Goal: Information Seeking & Learning: Learn about a topic

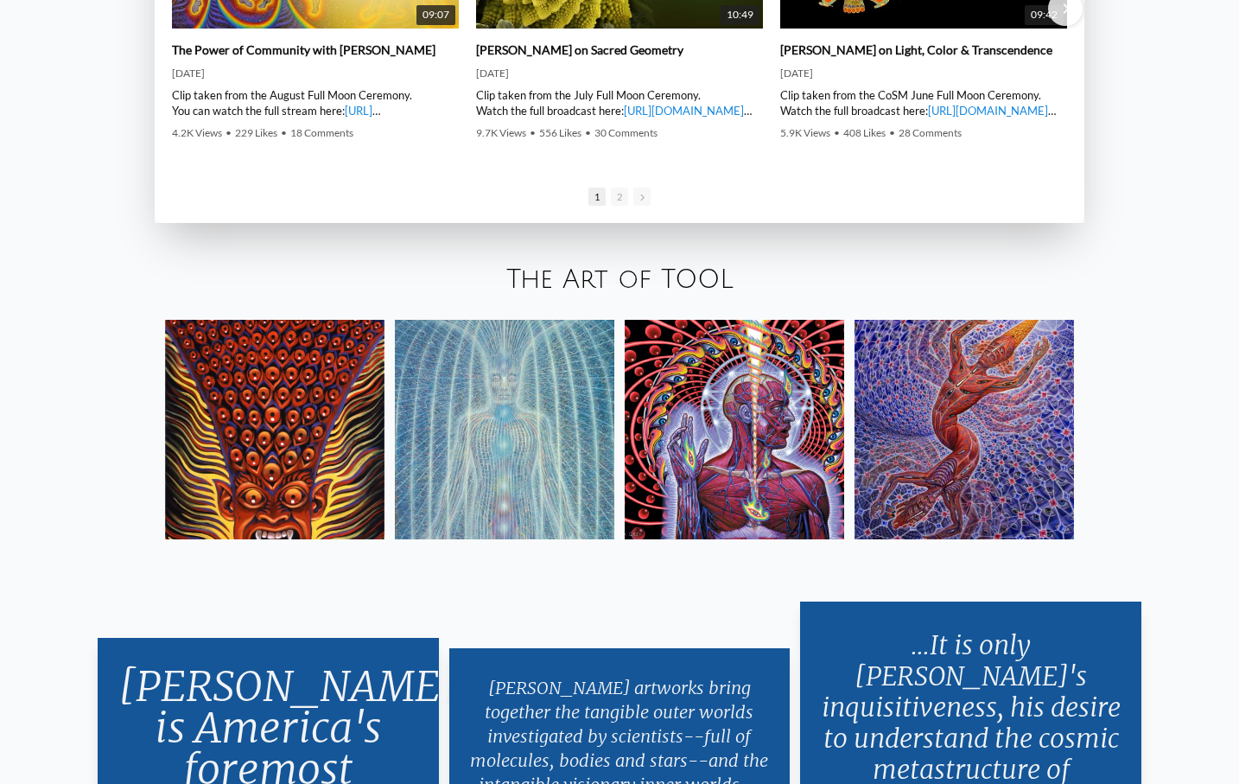
scroll to position [3019, 0]
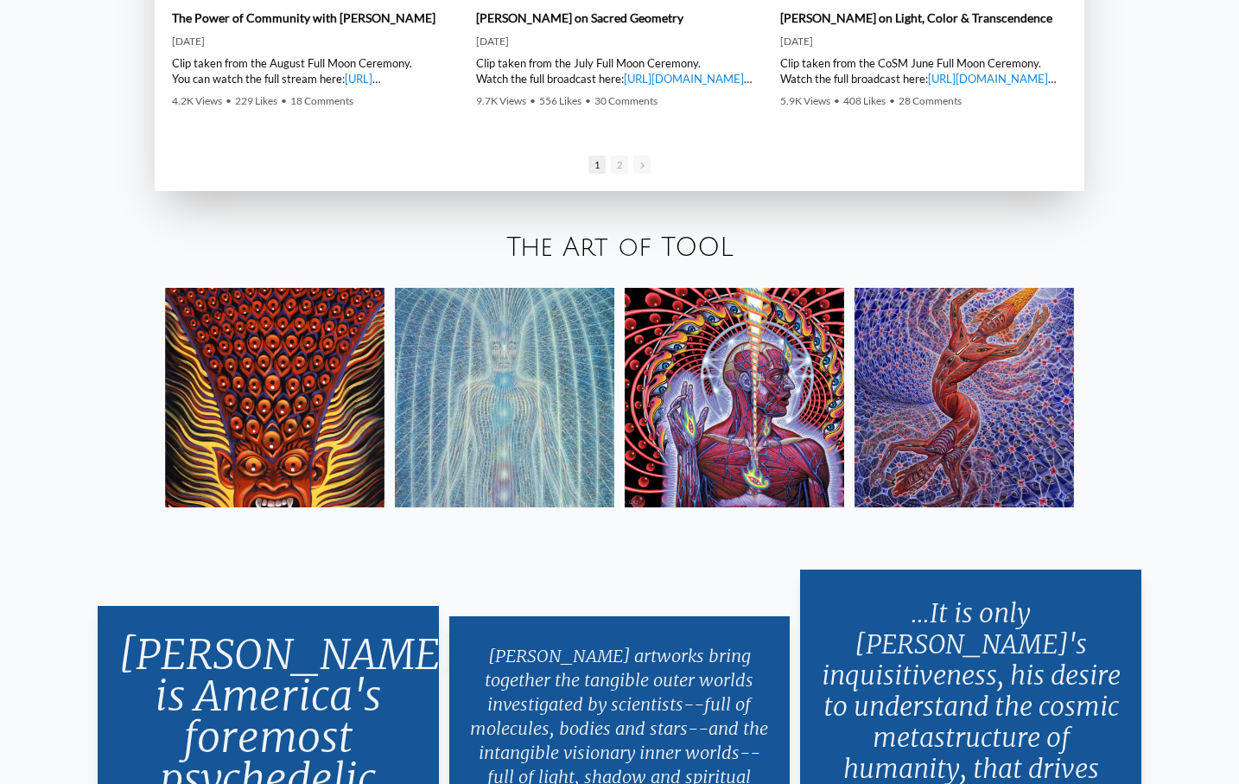
click at [585, 248] on link "The Art of TOOL" at bounding box center [619, 247] width 227 height 29
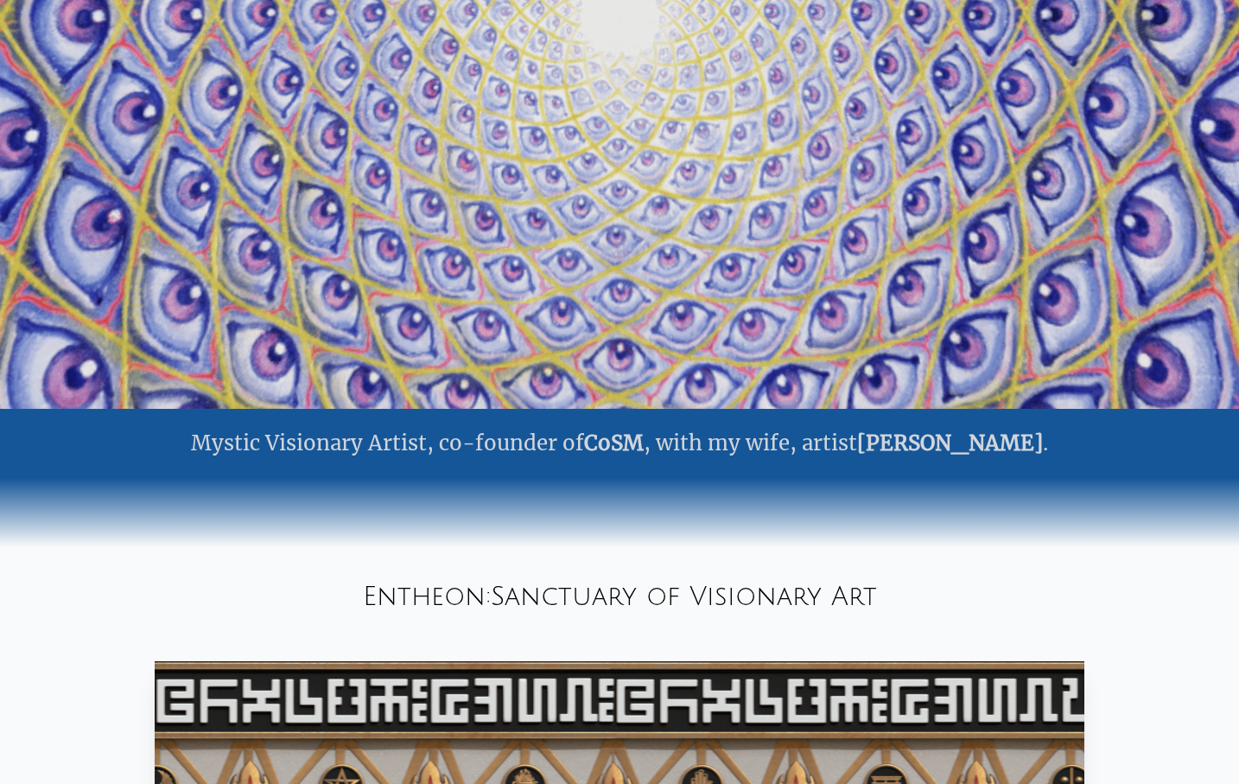
scroll to position [0, 0]
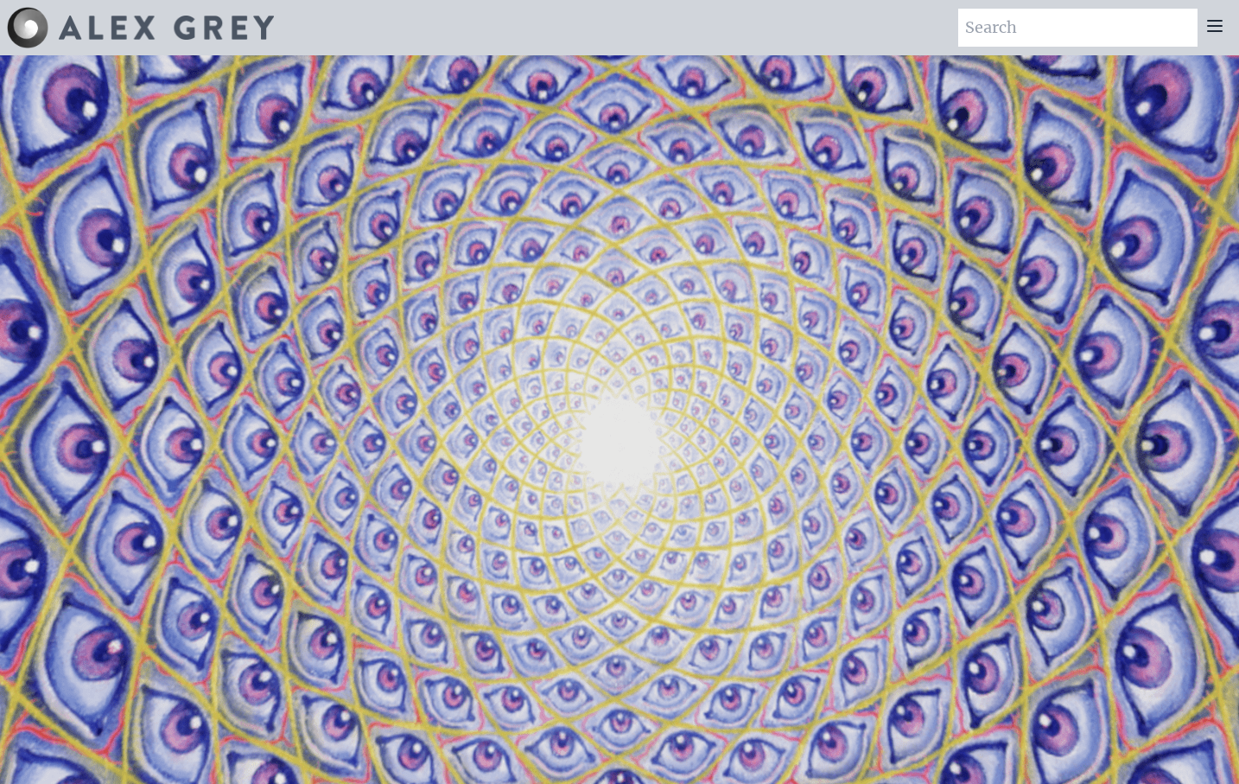
click at [1220, 29] on icon at bounding box center [1215, 26] width 21 height 21
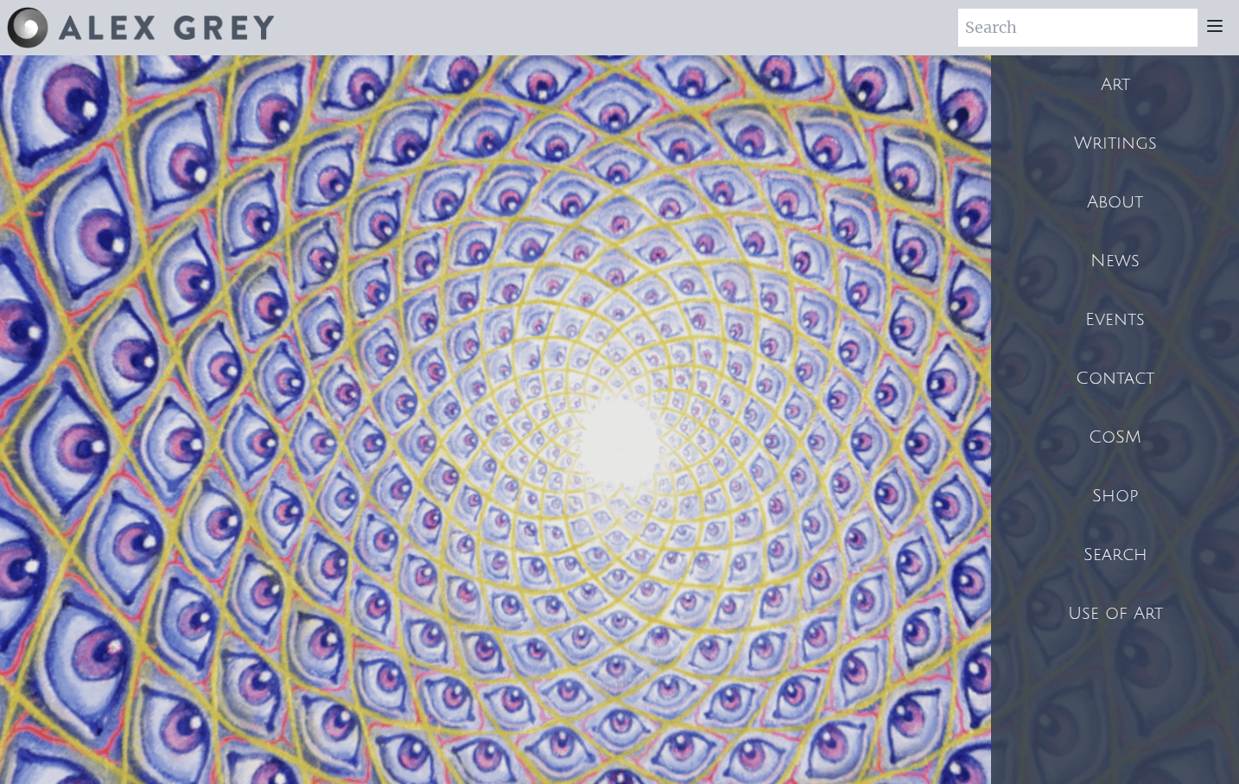
click at [1119, 80] on div "Art" at bounding box center [1115, 84] width 248 height 59
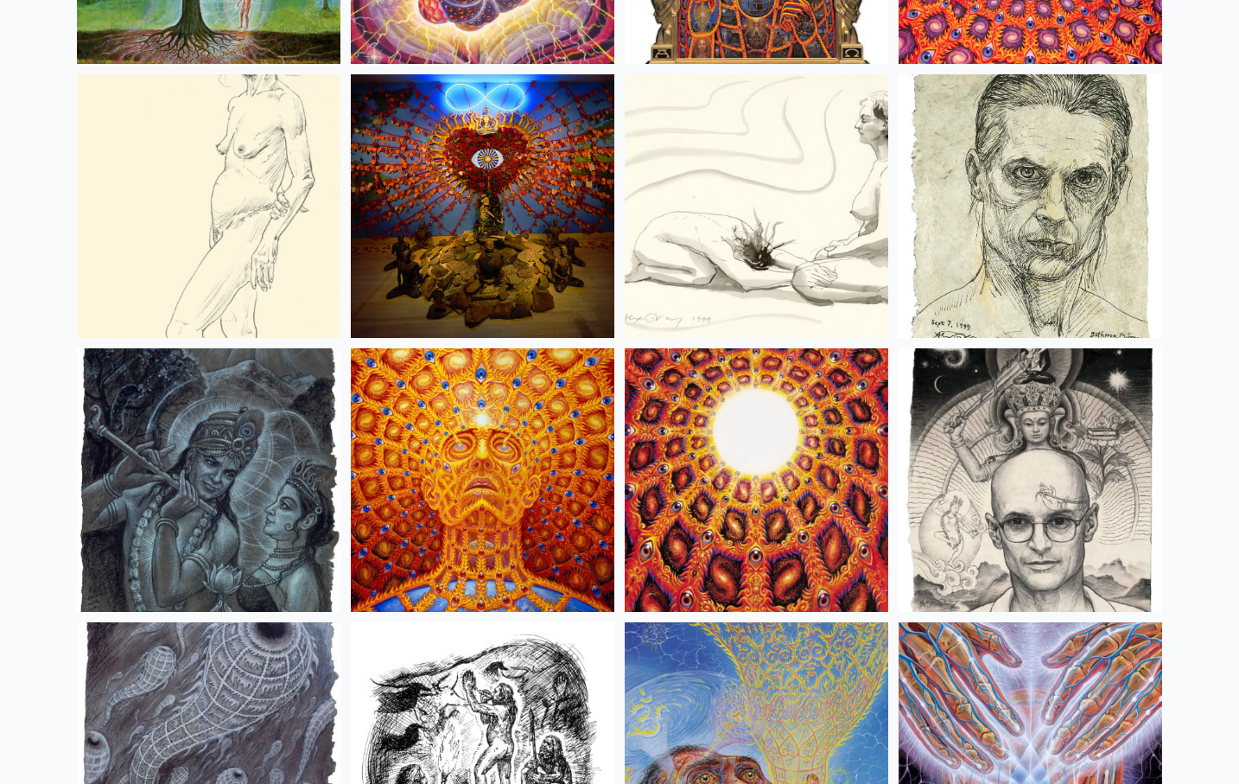
scroll to position [12011, 0]
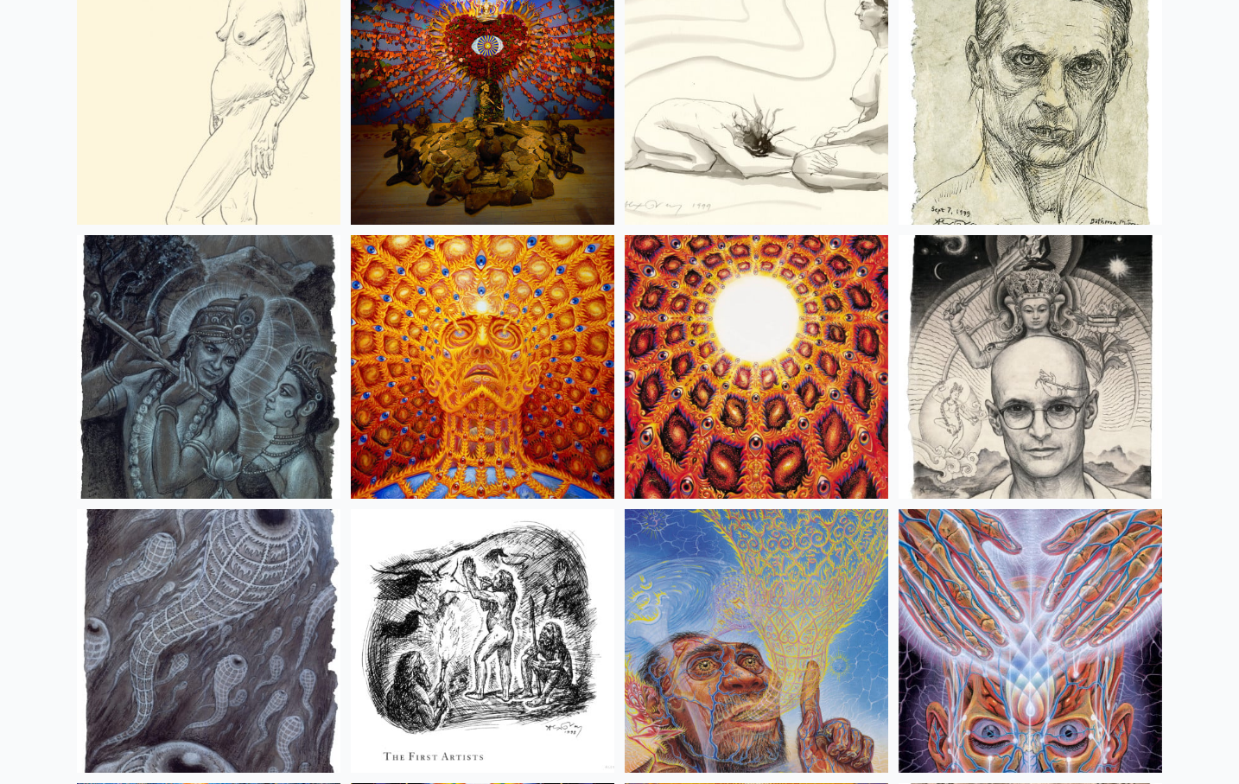
click at [458, 396] on img at bounding box center [483, 367] width 264 height 264
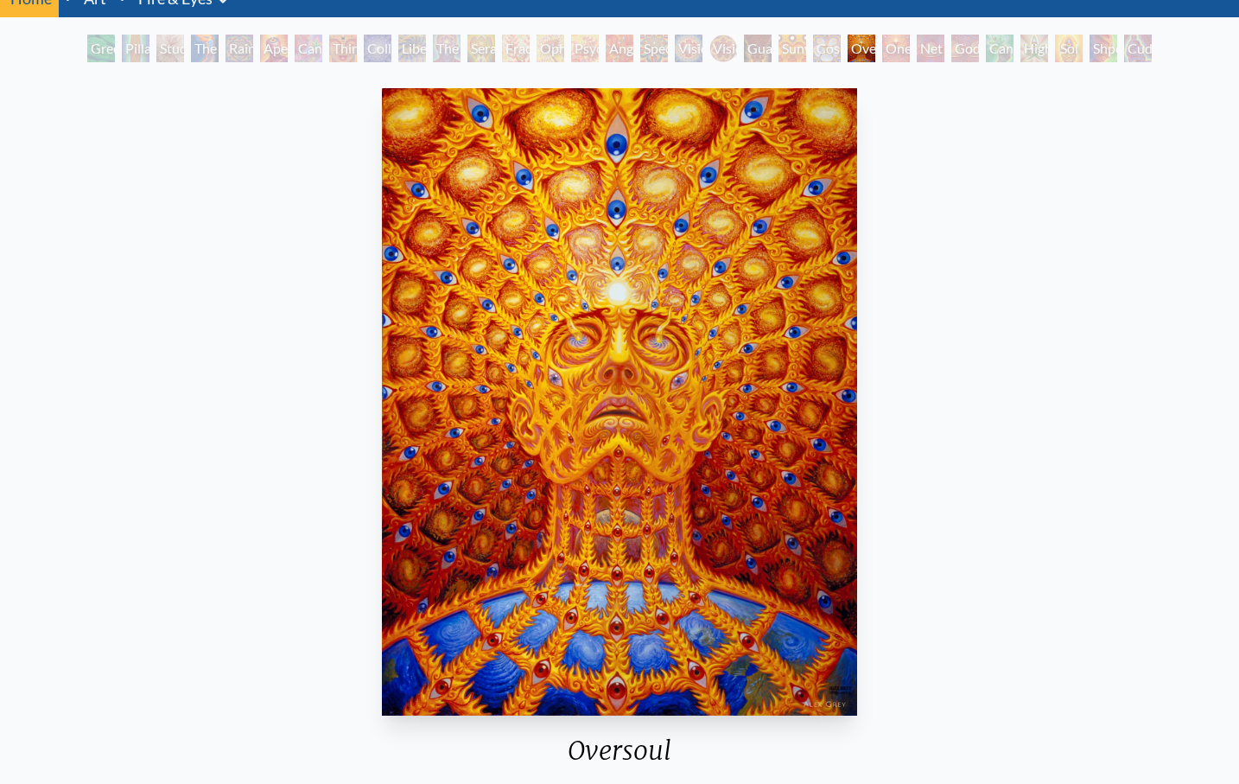
scroll to position [80, 0]
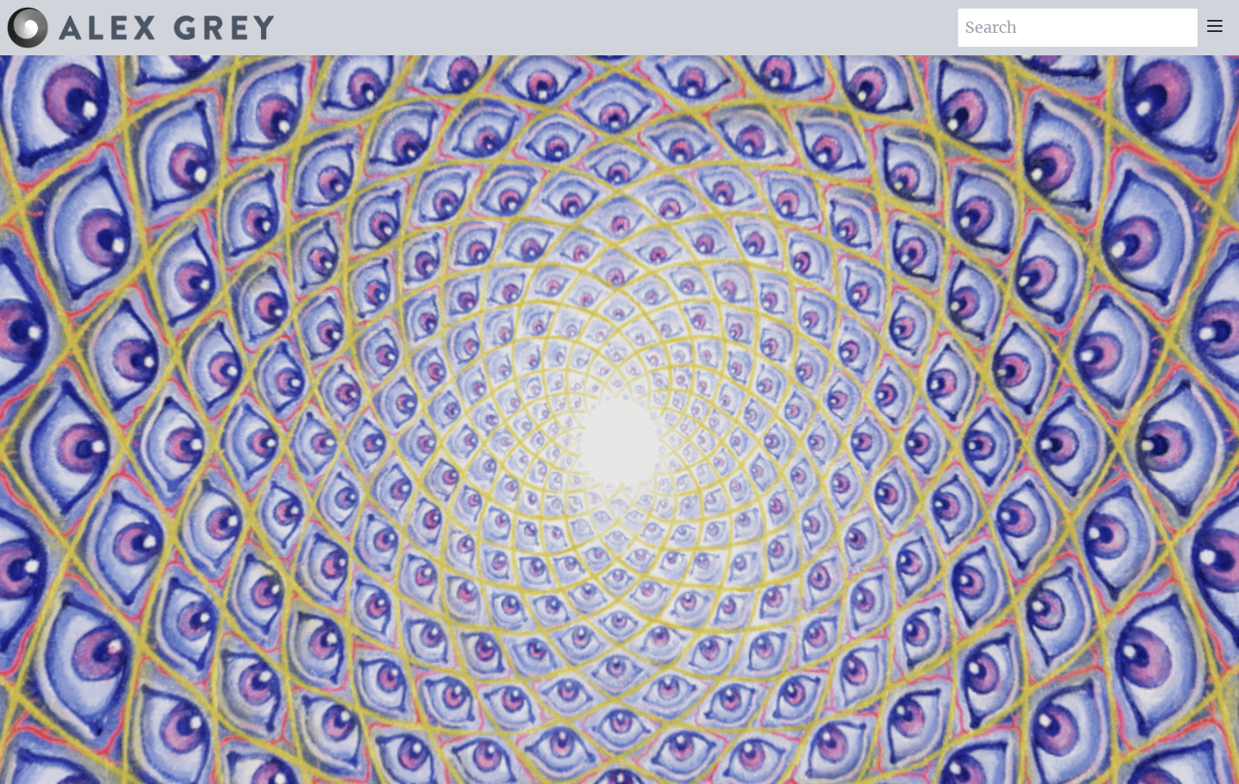
click at [1217, 35] on icon at bounding box center [1215, 26] width 21 height 21
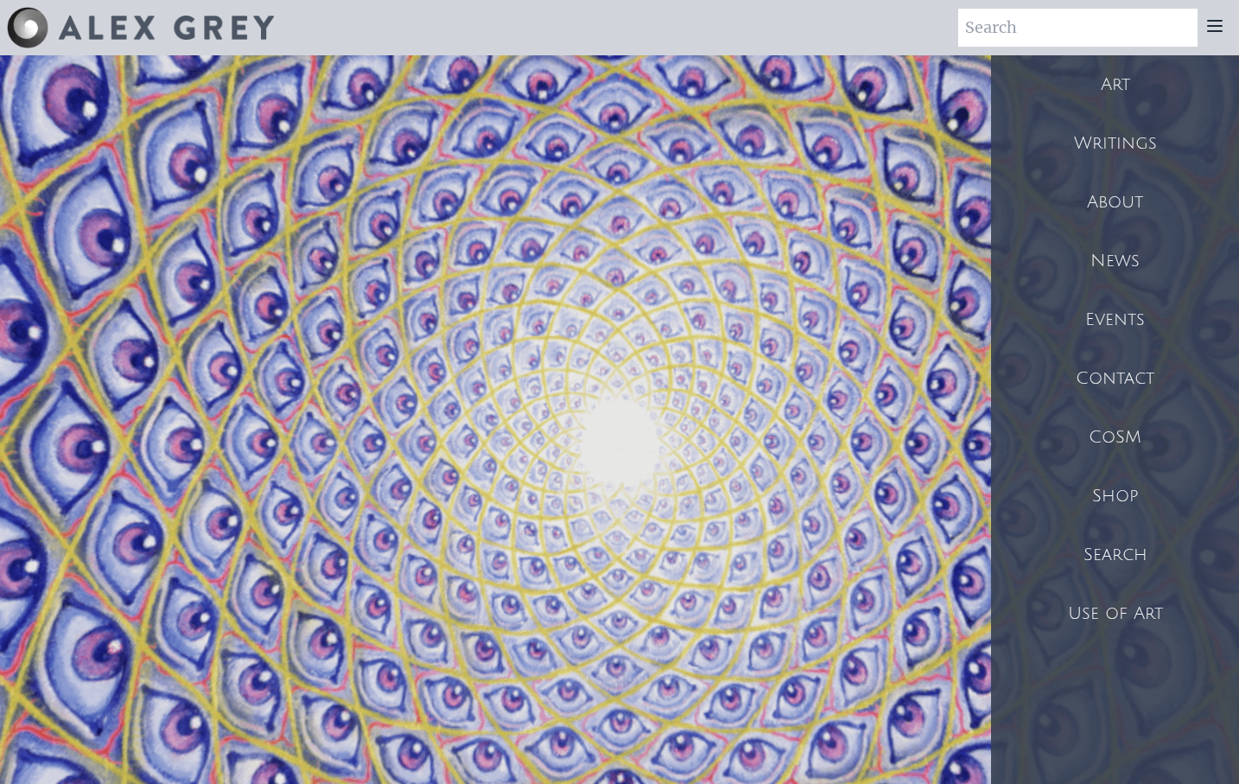
click at [1127, 493] on div "Shop" at bounding box center [1115, 496] width 248 height 59
